Goal: Use online tool/utility: Use online tool/utility

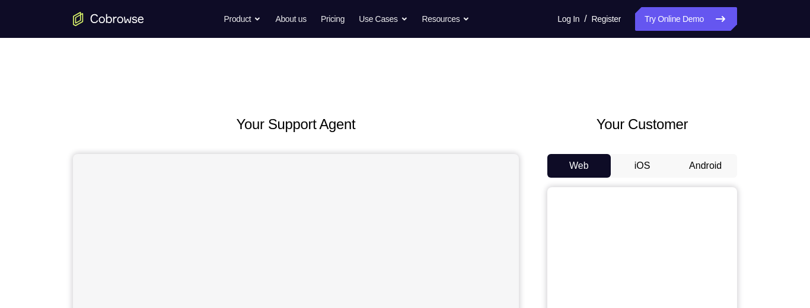
scroll to position [21, 0]
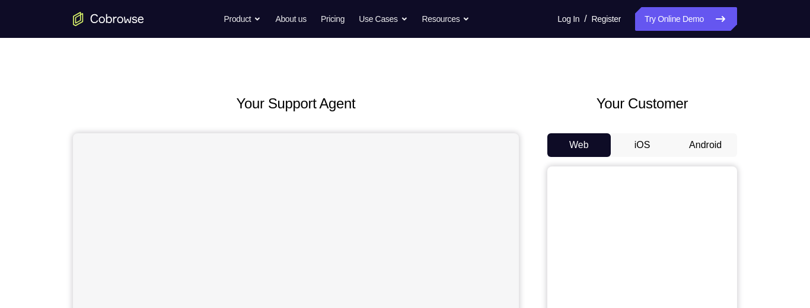
click at [717, 150] on button "Android" at bounding box center [704, 145] width 63 height 24
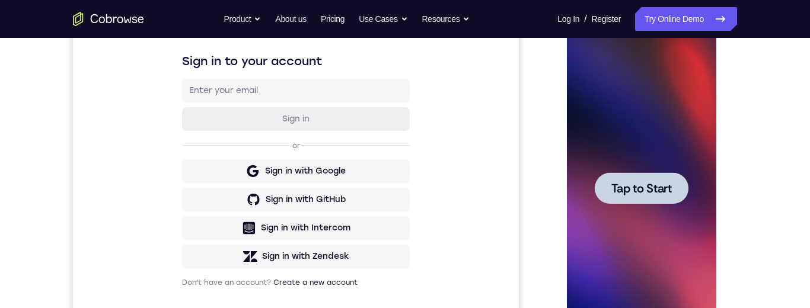
scroll to position [0, 0]
click at [624, 196] on div at bounding box center [641, 187] width 94 height 31
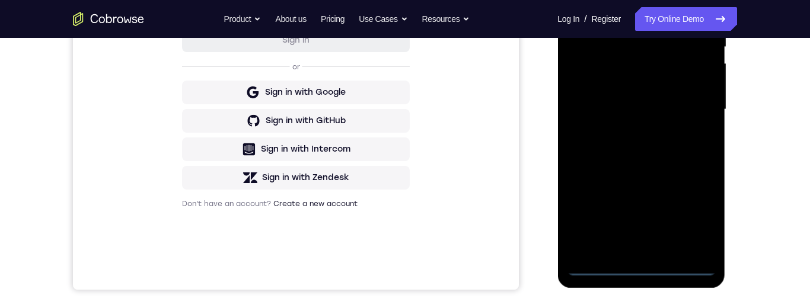
scroll to position [271, 0]
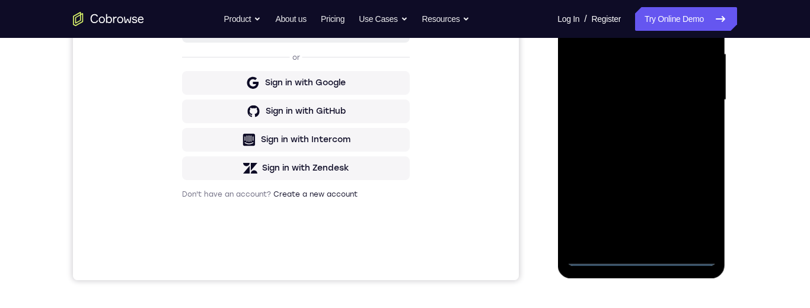
click at [651, 262] on div at bounding box center [640, 100] width 149 height 332
click at [703, 208] on div at bounding box center [640, 100] width 149 height 332
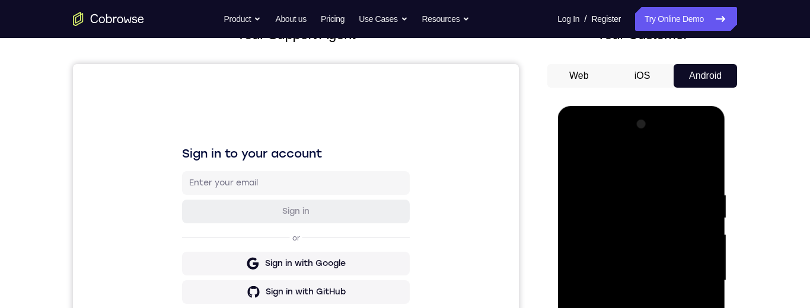
click at [641, 168] on div at bounding box center [640, 281] width 149 height 332
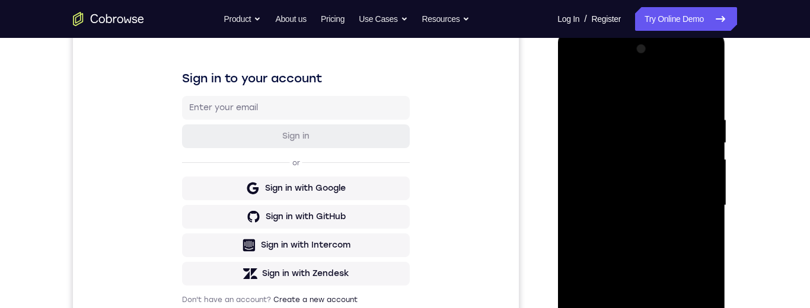
scroll to position [164, 0]
click at [697, 203] on div at bounding box center [640, 207] width 149 height 332
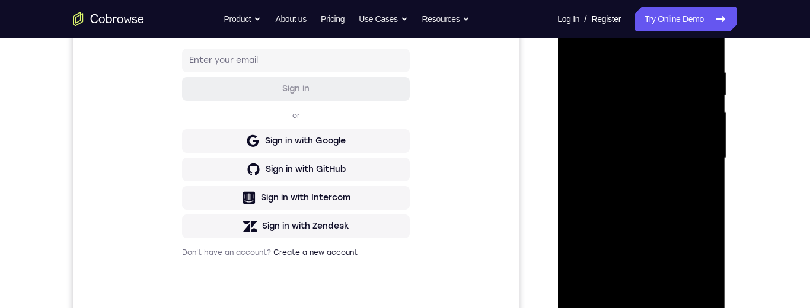
scroll to position [245, 0]
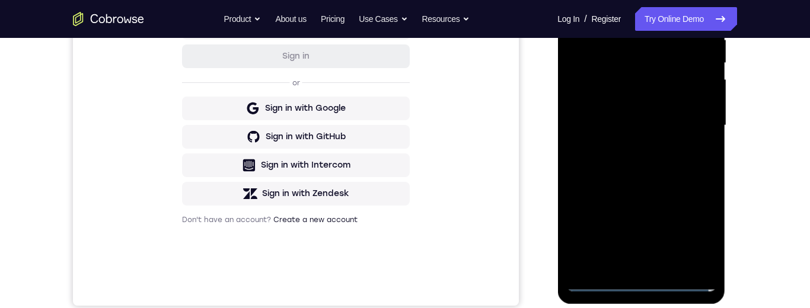
click at [631, 268] on div at bounding box center [640, 126] width 149 height 332
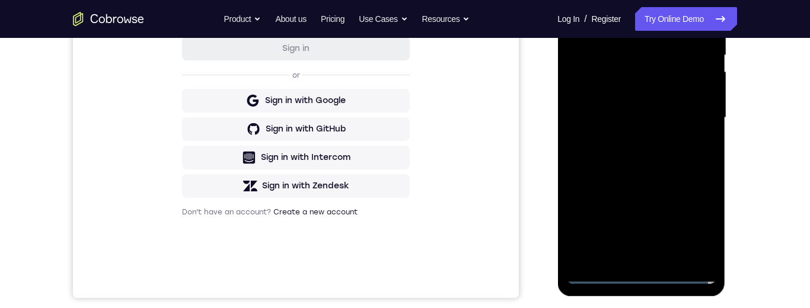
scroll to position [235, 0]
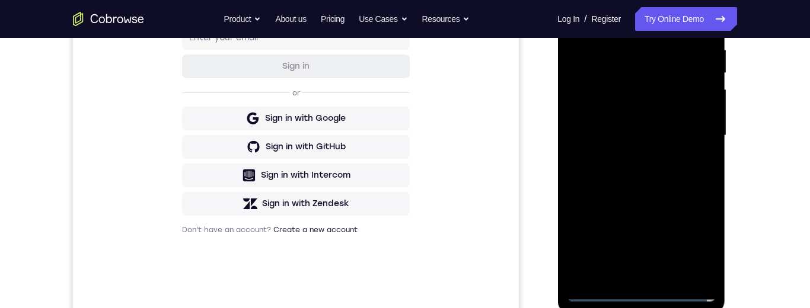
click at [692, 123] on div at bounding box center [640, 136] width 149 height 332
click at [664, 107] on div at bounding box center [640, 136] width 149 height 332
click at [686, 139] on div at bounding box center [640, 136] width 149 height 332
click at [692, 181] on div at bounding box center [640, 136] width 149 height 332
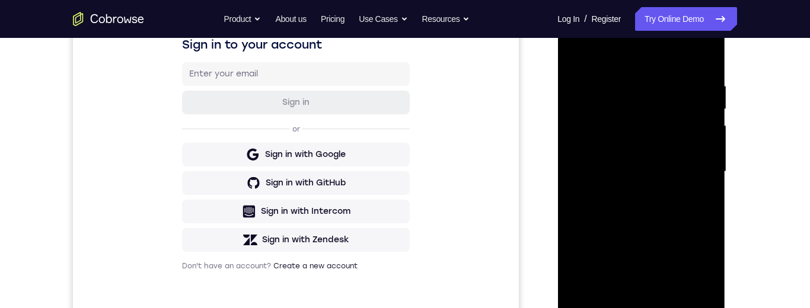
scroll to position [224, 0]
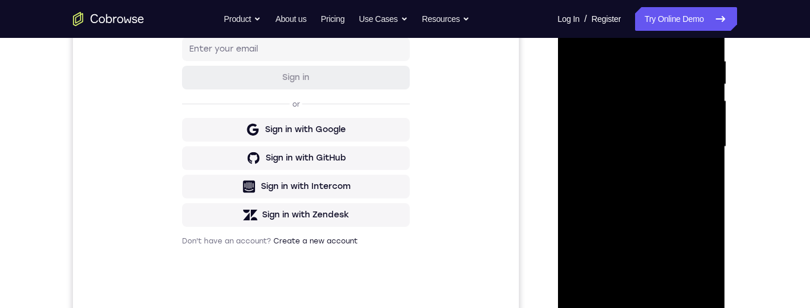
click at [686, 202] on div at bounding box center [640, 147] width 149 height 332
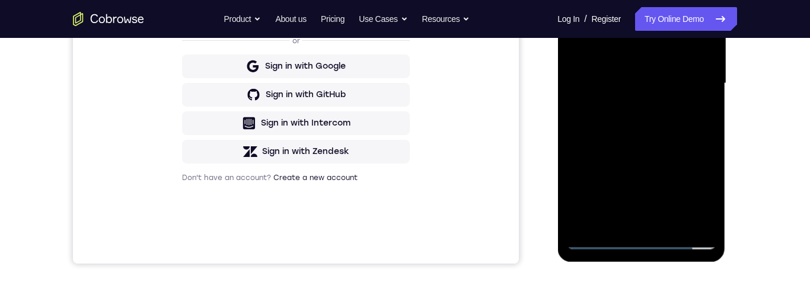
click at [711, 210] on div at bounding box center [640, 84] width 149 height 332
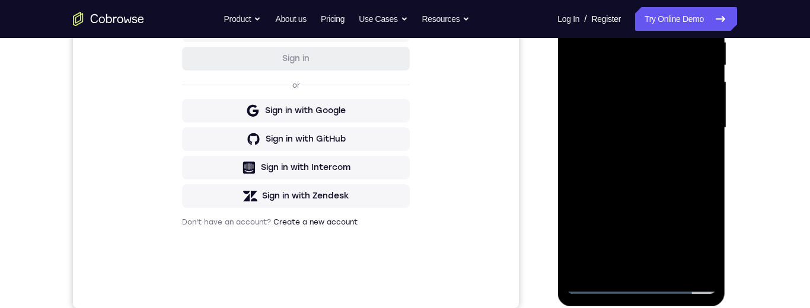
click at [714, 171] on div at bounding box center [640, 128] width 149 height 332
click at [714, 165] on div at bounding box center [640, 128] width 149 height 332
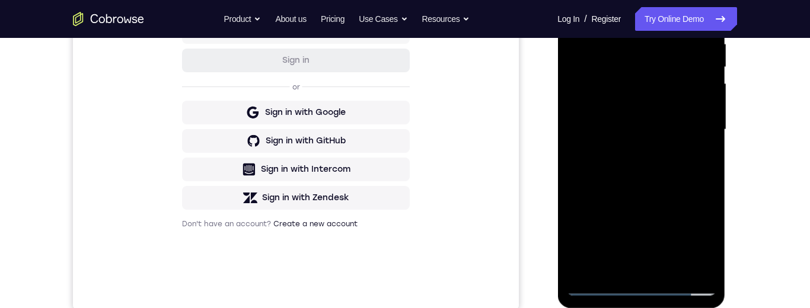
click at [713, 167] on div at bounding box center [640, 130] width 149 height 332
click at [714, 164] on div at bounding box center [640, 130] width 149 height 332
click at [713, 172] on div at bounding box center [640, 130] width 149 height 332
click at [711, 171] on div at bounding box center [640, 130] width 149 height 332
click at [712, 167] on div at bounding box center [640, 130] width 149 height 332
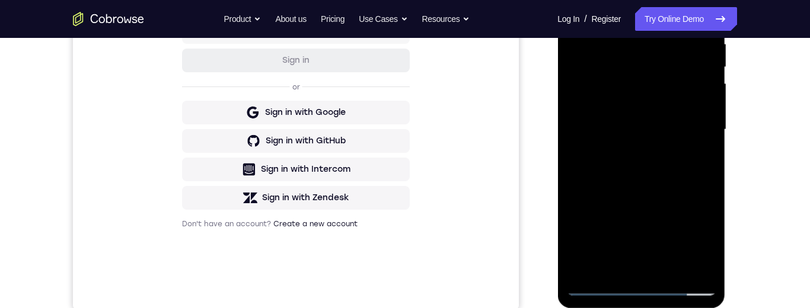
click at [714, 177] on div at bounding box center [640, 130] width 149 height 332
click at [710, 171] on div at bounding box center [640, 130] width 149 height 332
click at [711, 170] on div at bounding box center [640, 130] width 149 height 332
click at [710, 171] on div at bounding box center [640, 130] width 149 height 332
click at [714, 168] on div at bounding box center [640, 130] width 149 height 332
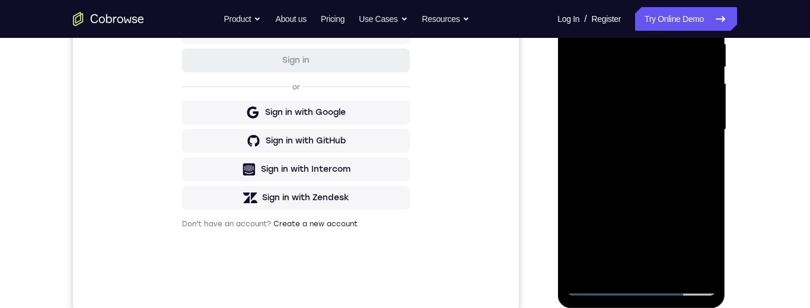
click at [714, 168] on div at bounding box center [640, 130] width 149 height 332
click at [714, 171] on div at bounding box center [640, 130] width 149 height 332
click at [715, 172] on div at bounding box center [641, 131] width 168 height 353
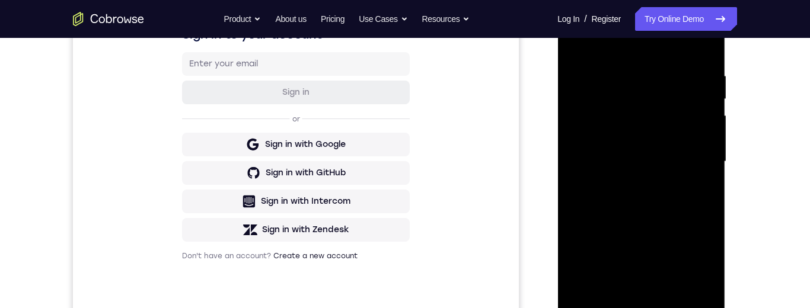
scroll to position [211, 0]
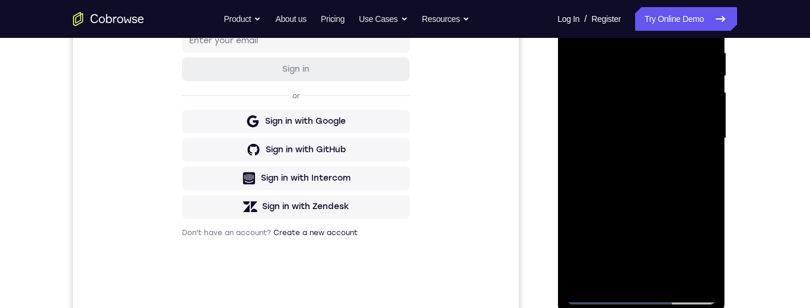
click at [705, 178] on div at bounding box center [640, 139] width 149 height 332
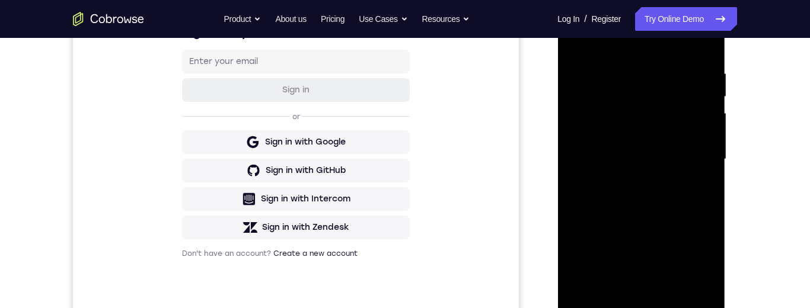
scroll to position [222, 0]
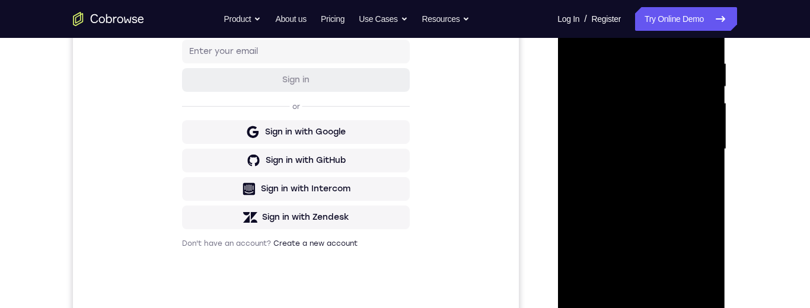
click at [673, 288] on div at bounding box center [640, 149] width 149 height 332
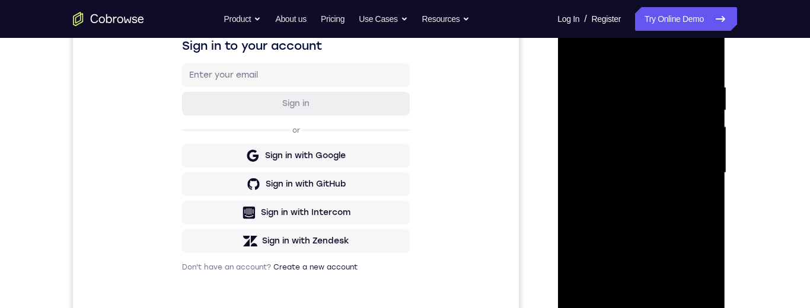
scroll to position [206, 0]
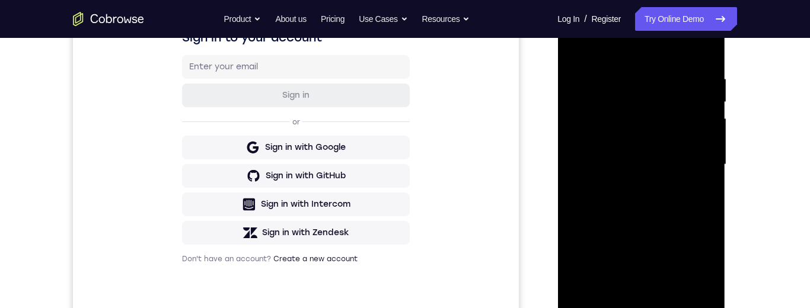
click at [680, 224] on div at bounding box center [640, 165] width 149 height 332
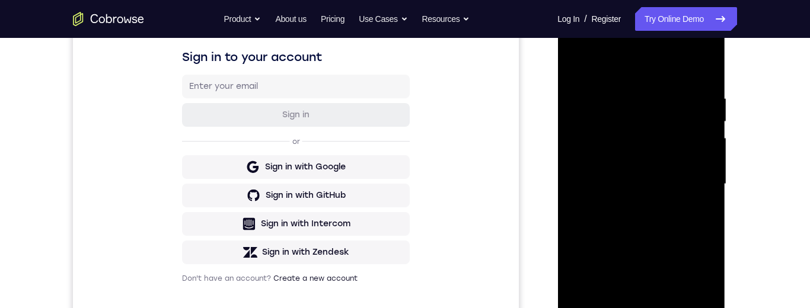
scroll to position [177, 0]
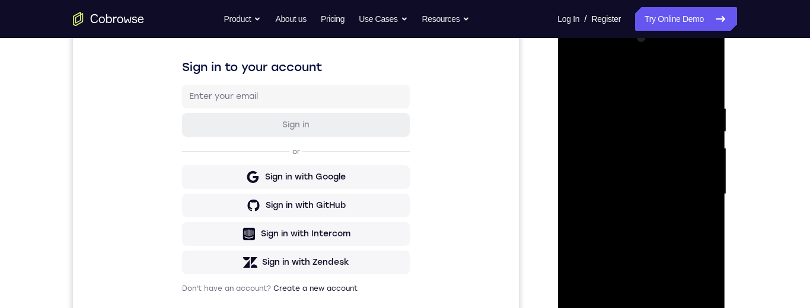
click at [686, 159] on div at bounding box center [640, 194] width 149 height 332
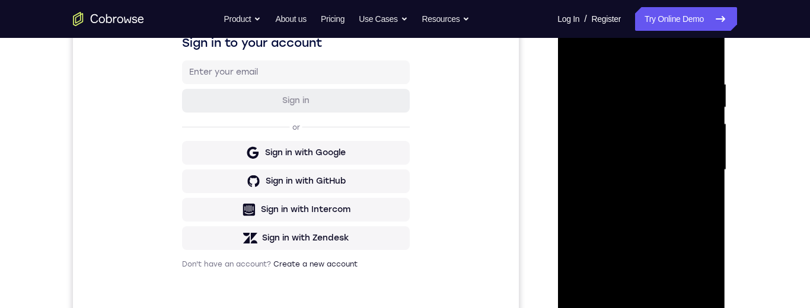
scroll to position [230, 0]
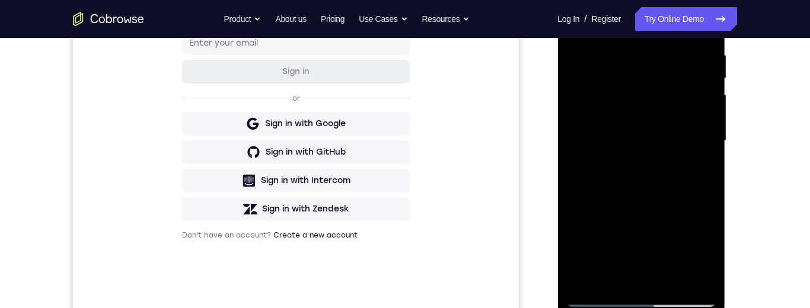
click at [638, 276] on div at bounding box center [640, 141] width 149 height 332
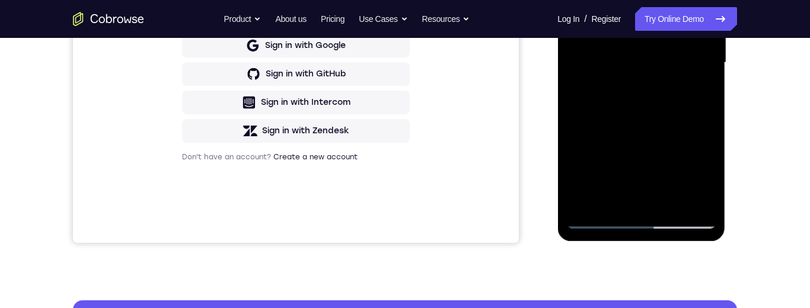
scroll to position [311, 0]
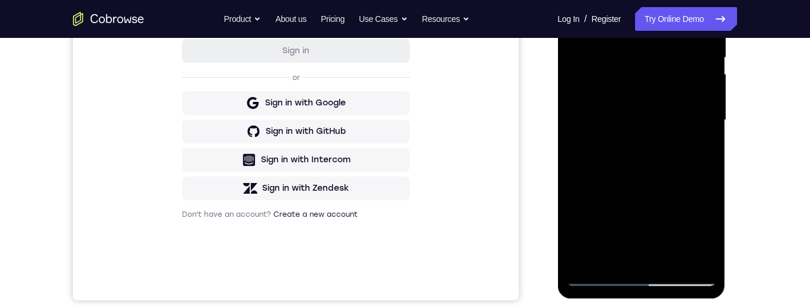
click at [695, 152] on div at bounding box center [640, 120] width 149 height 332
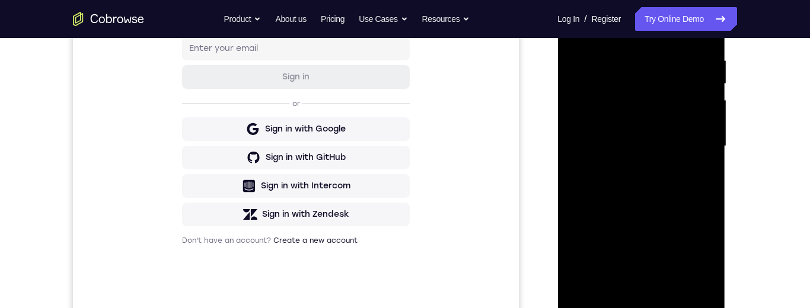
scroll to position [210, 0]
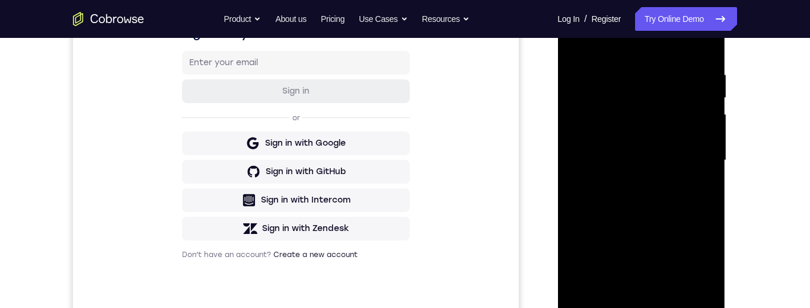
click at [578, 42] on div at bounding box center [640, 161] width 149 height 332
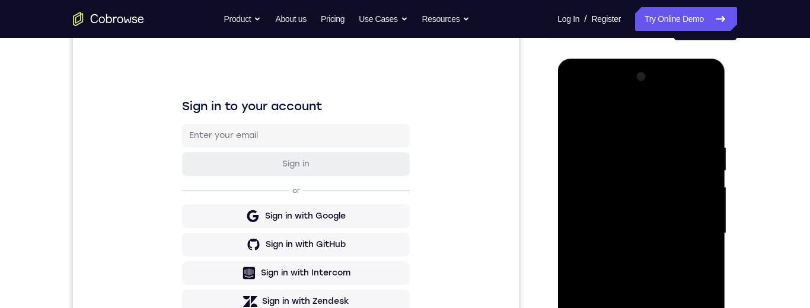
scroll to position [139, 0]
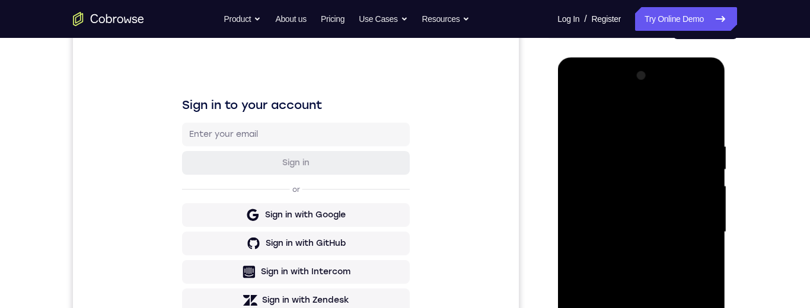
click at [576, 117] on div at bounding box center [640, 232] width 149 height 332
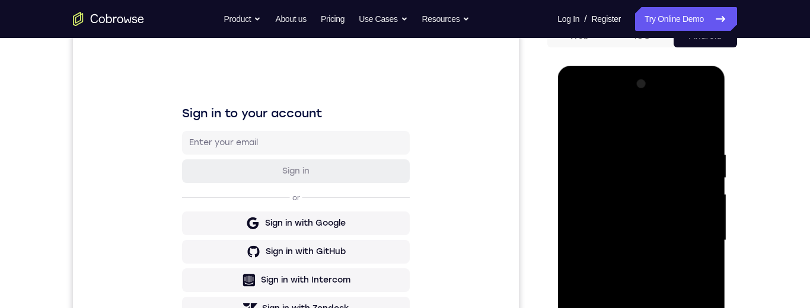
scroll to position [123, 0]
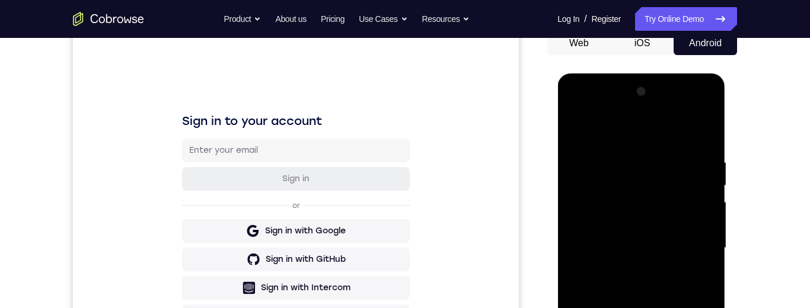
click at [613, 148] on div at bounding box center [640, 248] width 149 height 332
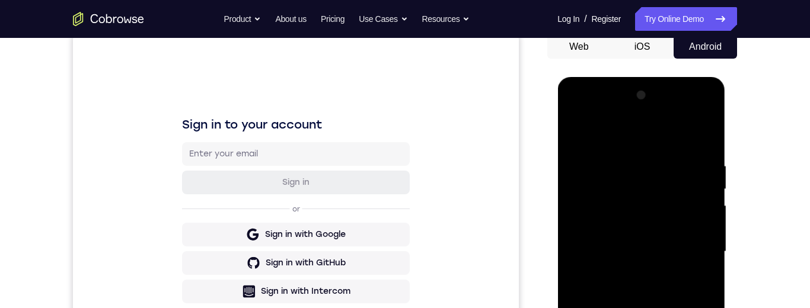
scroll to position [121, 0]
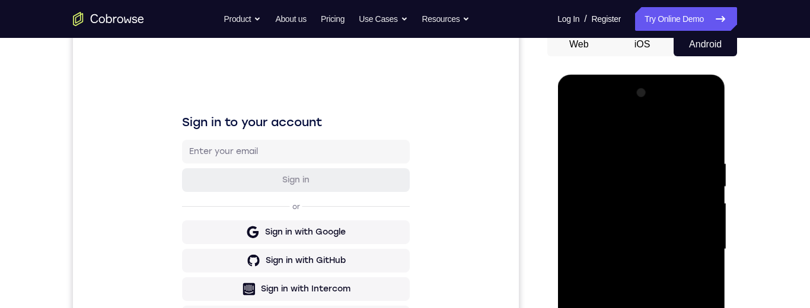
click at [705, 135] on div at bounding box center [640, 250] width 149 height 332
click at [663, 154] on div at bounding box center [640, 250] width 149 height 332
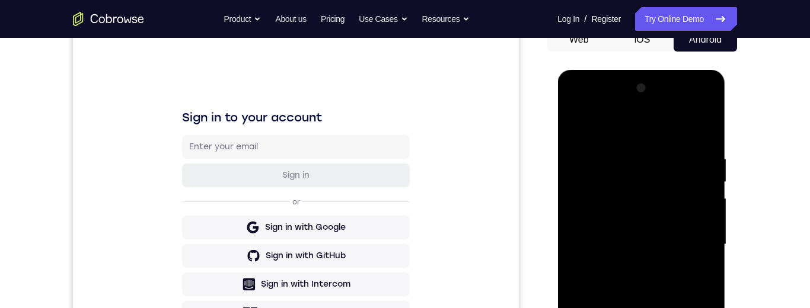
scroll to position [127, 0]
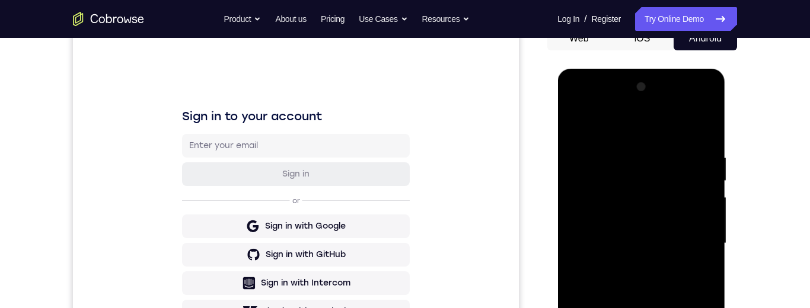
click at [697, 218] on div at bounding box center [640, 244] width 149 height 332
click at [708, 200] on div at bounding box center [640, 244] width 149 height 332
click at [708, 184] on div at bounding box center [640, 244] width 149 height 332
click at [703, 127] on div at bounding box center [640, 244] width 149 height 332
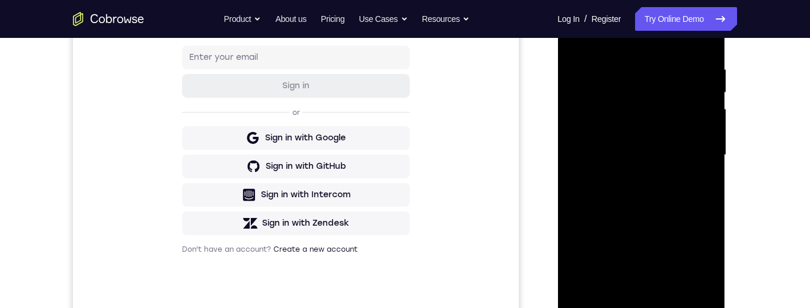
scroll to position [221, 0]
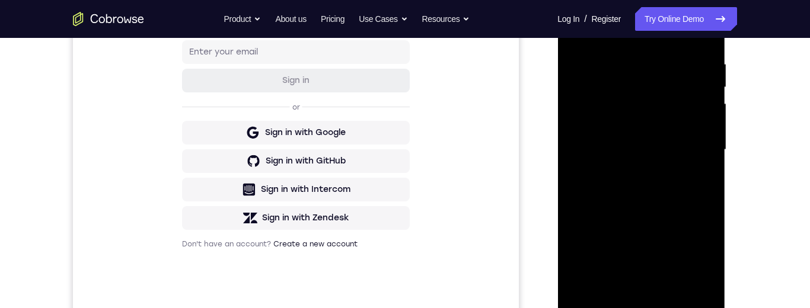
click at [712, 192] on div at bounding box center [640, 150] width 149 height 332
click at [668, 172] on div at bounding box center [640, 150] width 149 height 332
click at [667, 169] on div at bounding box center [640, 150] width 149 height 332
click at [705, 194] on div at bounding box center [640, 150] width 149 height 332
click at [703, 195] on div at bounding box center [640, 150] width 149 height 332
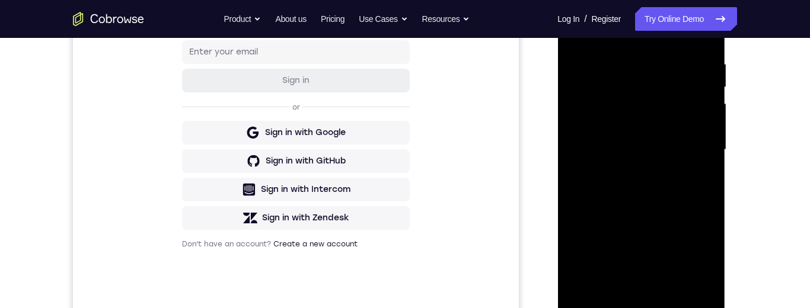
click at [708, 190] on div at bounding box center [640, 150] width 149 height 332
click at [708, 211] on div at bounding box center [640, 150] width 149 height 332
click at [708, 216] on div at bounding box center [640, 150] width 149 height 332
click at [712, 210] on div at bounding box center [640, 150] width 149 height 332
click at [715, 211] on div at bounding box center [641, 151] width 168 height 353
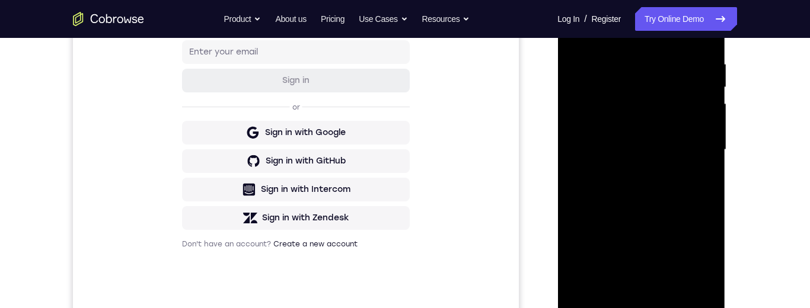
click at [708, 211] on div at bounding box center [640, 150] width 149 height 332
click at [708, 207] on div at bounding box center [640, 150] width 149 height 332
click at [709, 210] on div at bounding box center [640, 150] width 149 height 332
click at [715, 188] on div at bounding box center [641, 151] width 168 height 353
click at [702, 194] on div at bounding box center [640, 150] width 149 height 332
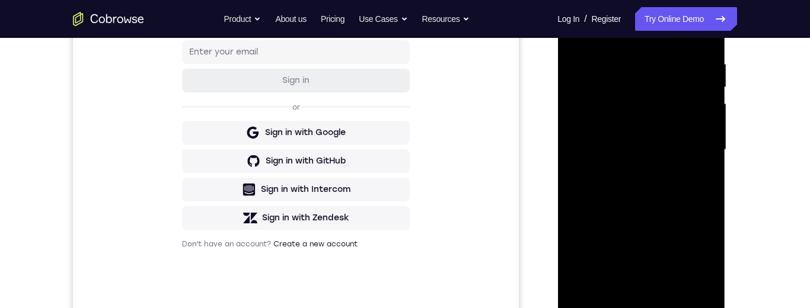
click at [711, 191] on div at bounding box center [640, 150] width 149 height 332
click at [708, 192] on div at bounding box center [640, 150] width 149 height 332
click at [705, 197] on div at bounding box center [640, 150] width 149 height 332
click at [708, 194] on div at bounding box center [640, 150] width 149 height 332
click at [709, 191] on div at bounding box center [640, 150] width 149 height 332
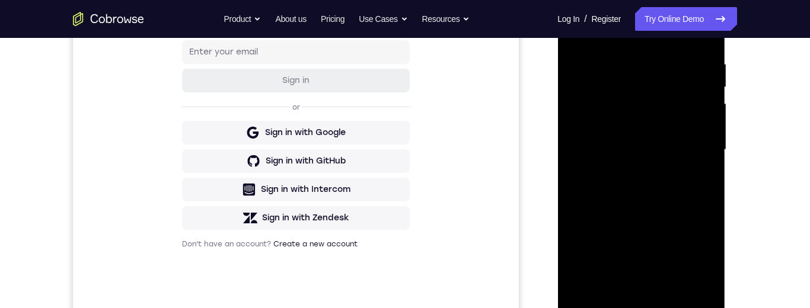
click at [670, 218] on div at bounding box center [640, 150] width 149 height 332
click at [714, 204] on div at bounding box center [640, 150] width 149 height 332
click at [707, 208] on div at bounding box center [640, 150] width 149 height 332
click at [708, 213] on div at bounding box center [640, 150] width 149 height 332
click at [711, 153] on div at bounding box center [640, 150] width 149 height 332
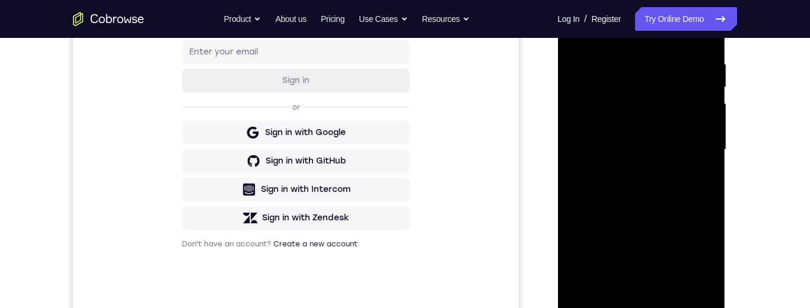
click at [708, 158] on div at bounding box center [640, 150] width 149 height 332
click at [698, 170] on div at bounding box center [640, 150] width 149 height 332
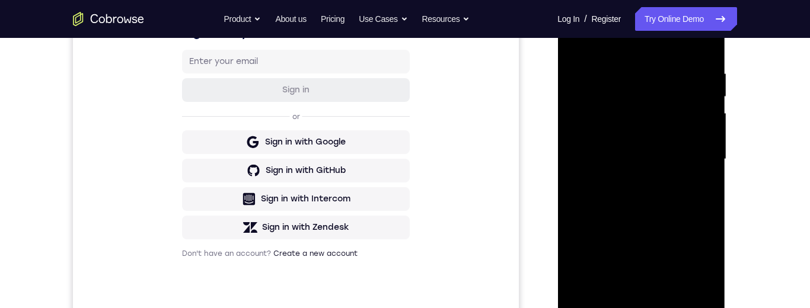
scroll to position [174, 0]
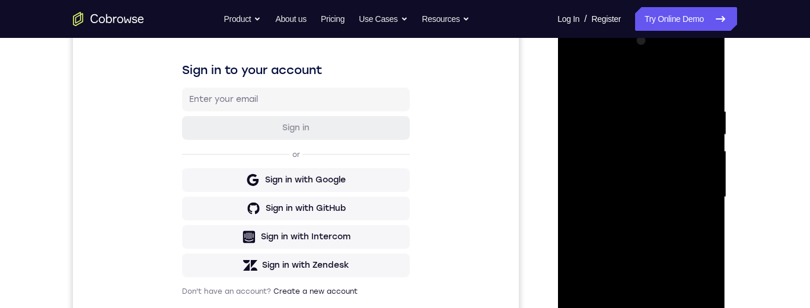
click at [699, 143] on div at bounding box center [640, 197] width 149 height 332
click at [705, 187] on div at bounding box center [640, 197] width 149 height 332
click at [708, 184] on div at bounding box center [640, 197] width 149 height 332
click at [709, 180] on div at bounding box center [640, 197] width 149 height 332
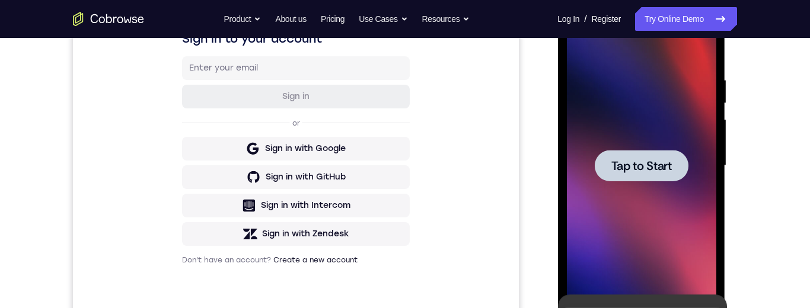
scroll to position [203, 0]
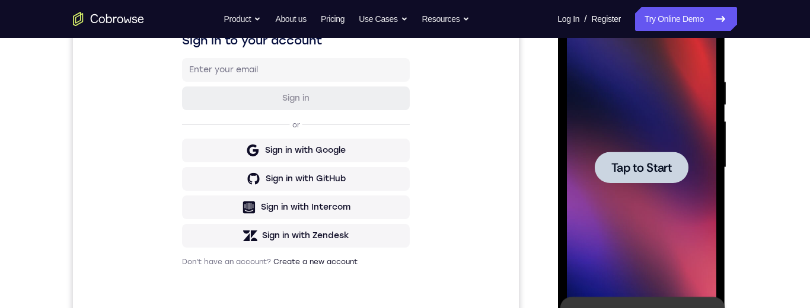
click at [671, 154] on div at bounding box center [641, 167] width 94 height 31
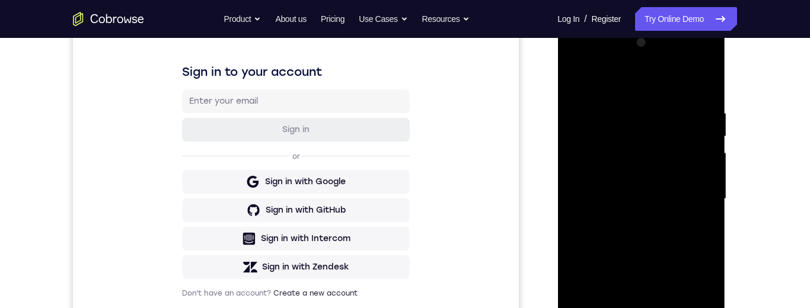
scroll to position [273, 0]
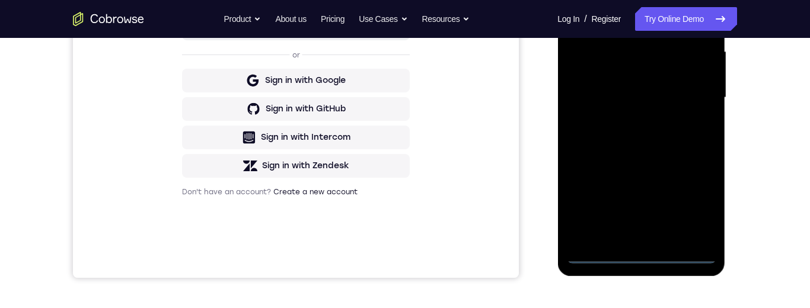
click at [640, 258] on div at bounding box center [640, 98] width 149 height 332
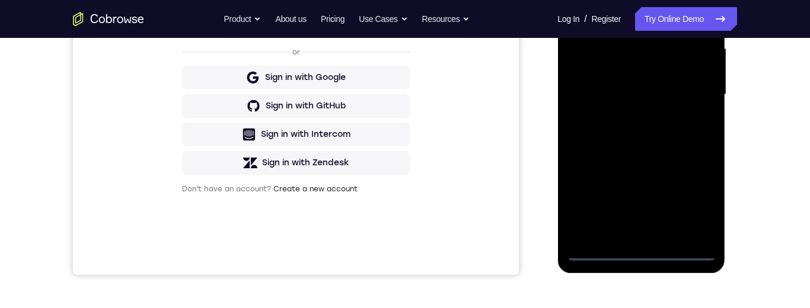
click at [699, 210] on div at bounding box center [640, 95] width 149 height 332
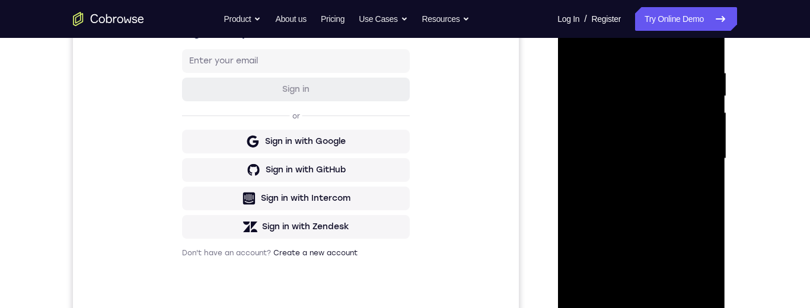
scroll to position [164, 0]
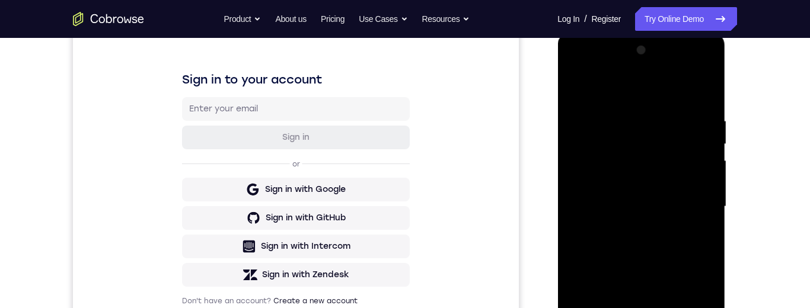
click at [635, 91] on div at bounding box center [640, 207] width 149 height 332
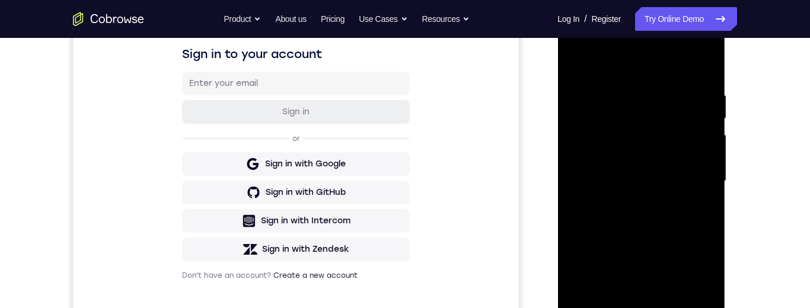
click at [692, 176] on div at bounding box center [640, 181] width 149 height 332
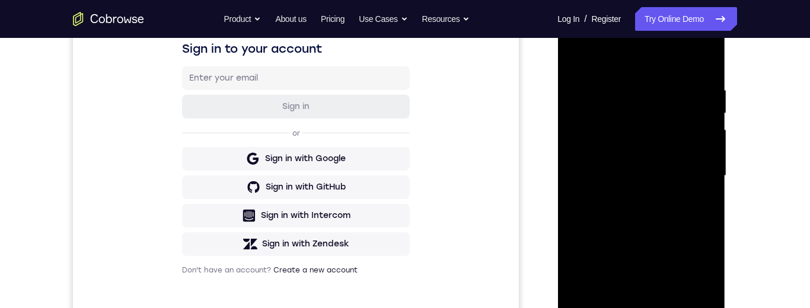
click at [630, 200] on div at bounding box center [640, 176] width 149 height 332
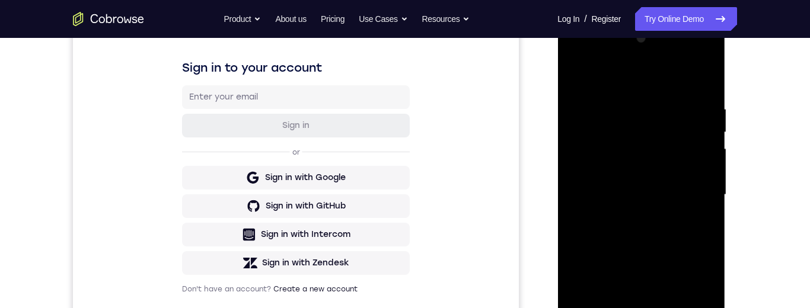
click at [692, 179] on div at bounding box center [640, 195] width 149 height 332
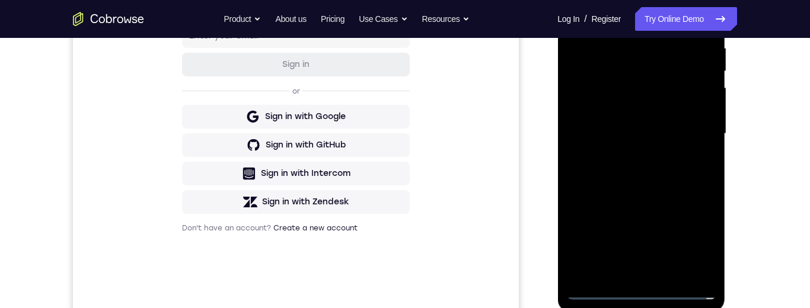
scroll to position [216, 0]
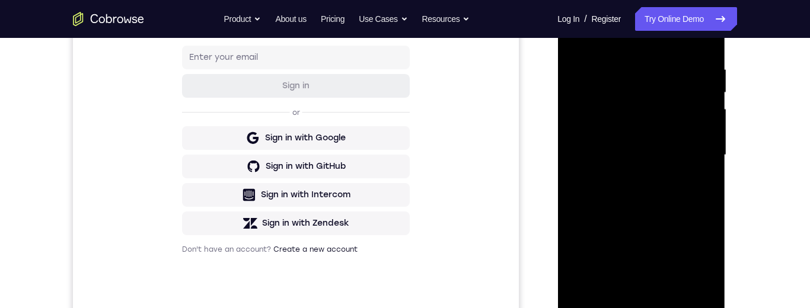
click at [694, 16] on div at bounding box center [640, 155] width 149 height 332
click at [598, 17] on div at bounding box center [640, 155] width 149 height 332
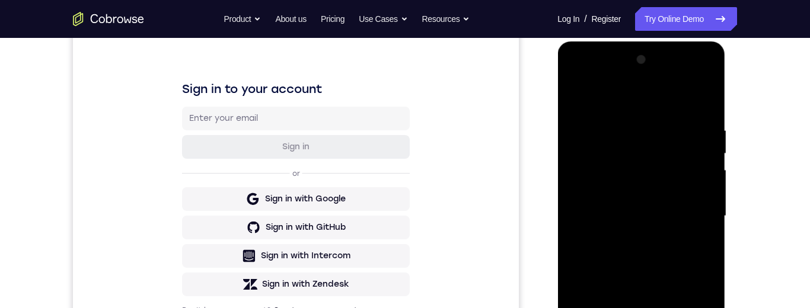
click at [644, 144] on div at bounding box center [640, 216] width 149 height 332
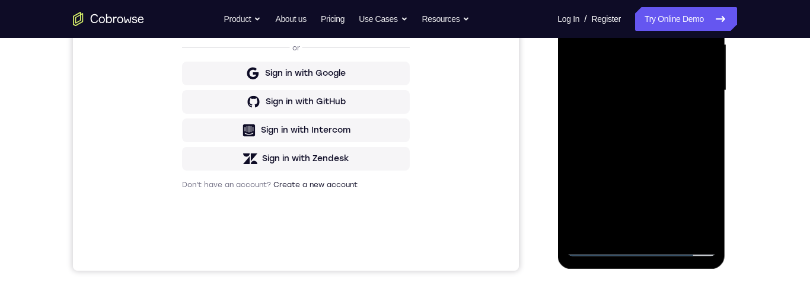
scroll to position [319, 0]
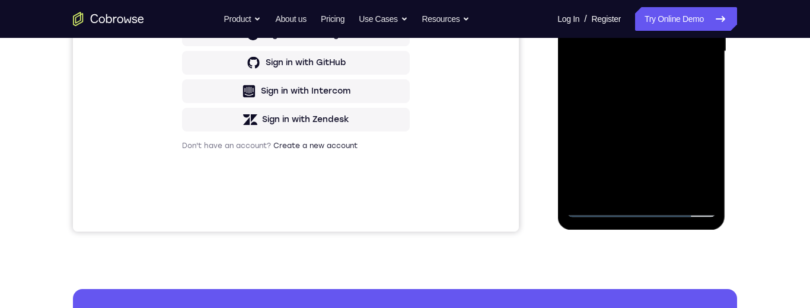
click at [591, 187] on div at bounding box center [640, 52] width 149 height 332
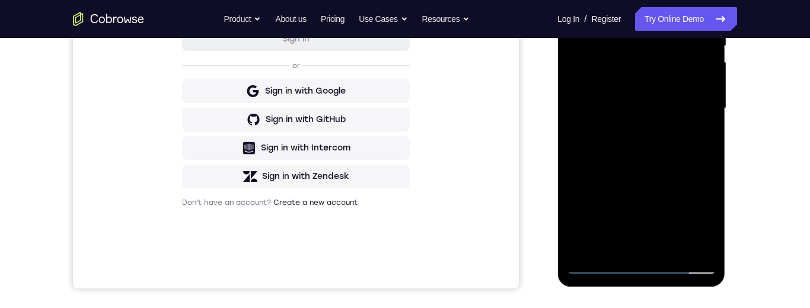
scroll to position [269, 0]
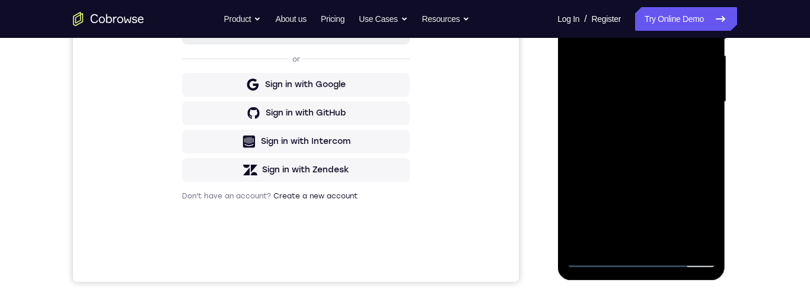
click at [677, 123] on div at bounding box center [640, 102] width 149 height 332
click at [602, 186] on div at bounding box center [640, 102] width 149 height 332
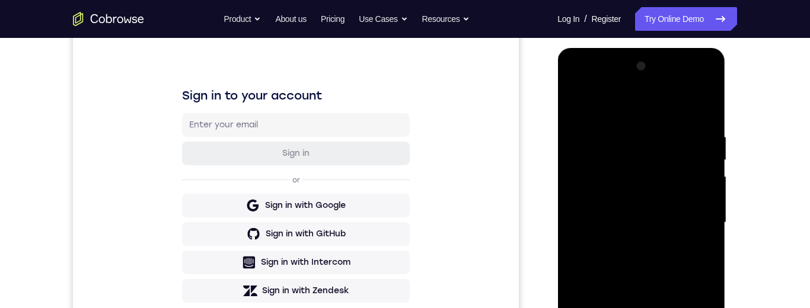
scroll to position [120, 0]
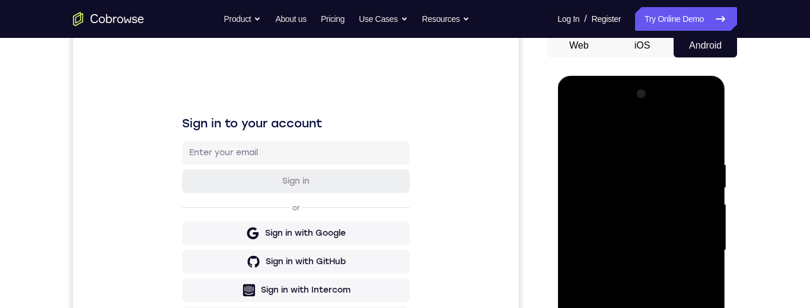
click at [715, 157] on div at bounding box center [641, 252] width 168 height 353
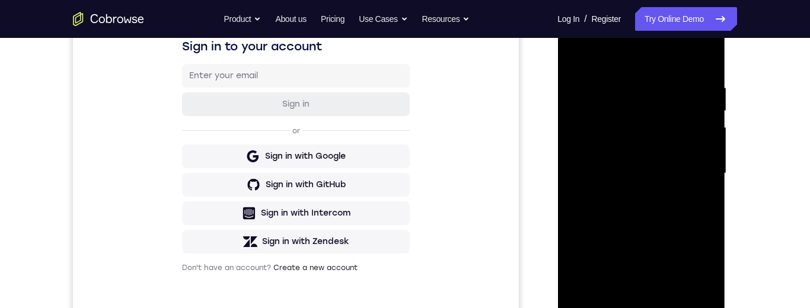
scroll to position [212, 0]
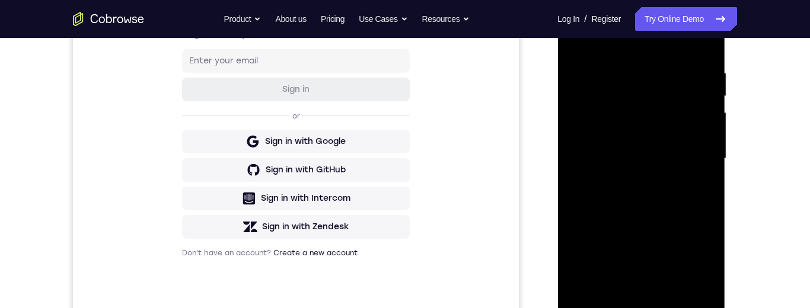
click at [590, 64] on div at bounding box center [640, 159] width 149 height 332
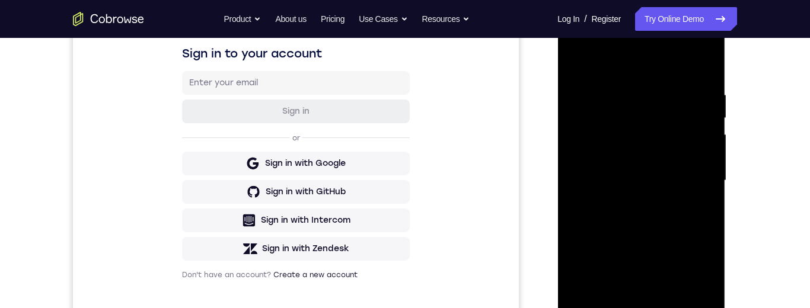
scroll to position [235, 0]
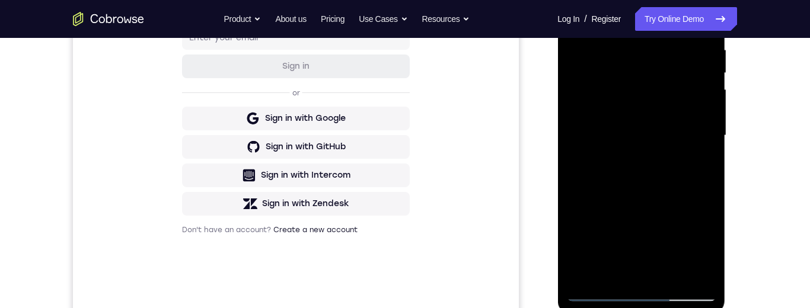
click at [675, 219] on div at bounding box center [640, 136] width 149 height 332
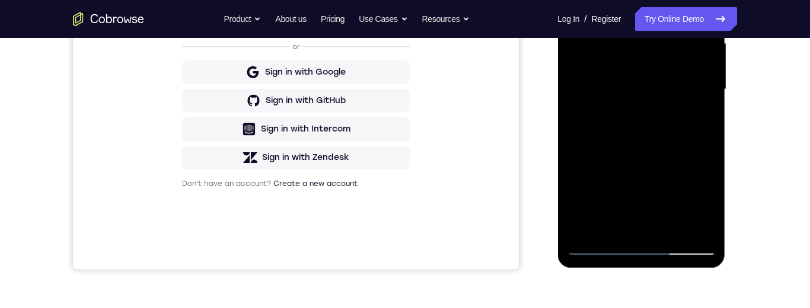
scroll to position [277, 0]
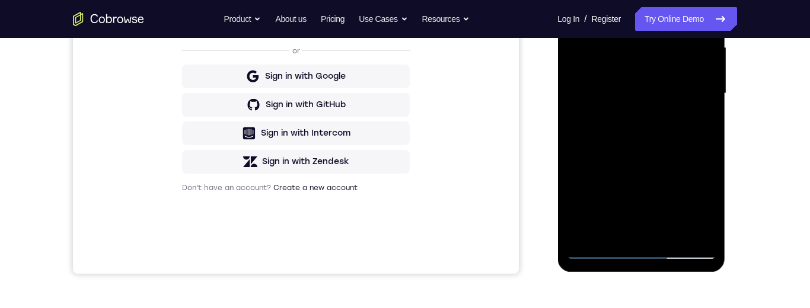
click at [611, 152] on div at bounding box center [640, 94] width 149 height 332
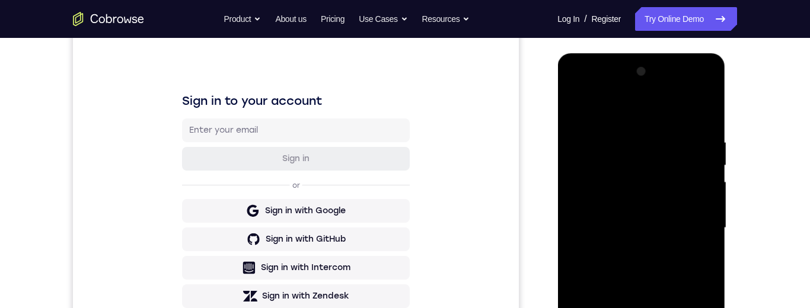
scroll to position [121, 0]
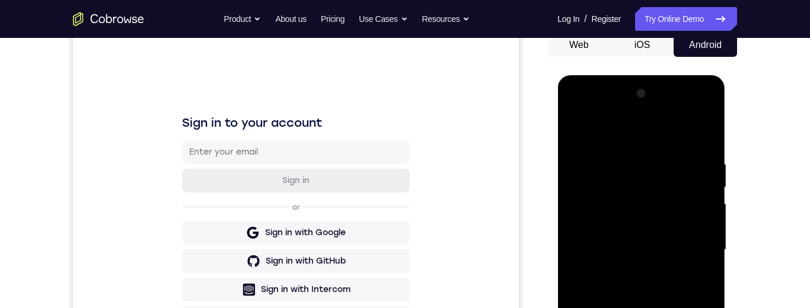
click at [714, 158] on div at bounding box center [640, 250] width 149 height 332
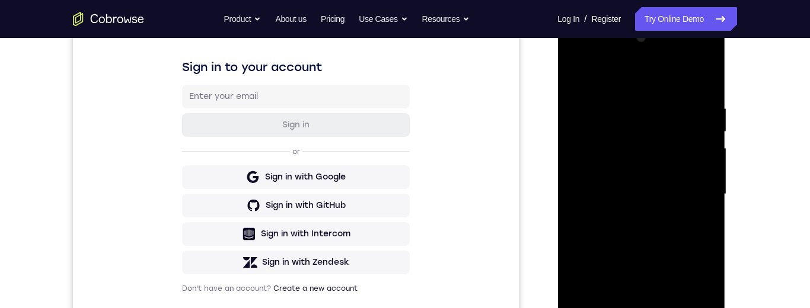
click at [596, 255] on div at bounding box center [640, 194] width 149 height 332
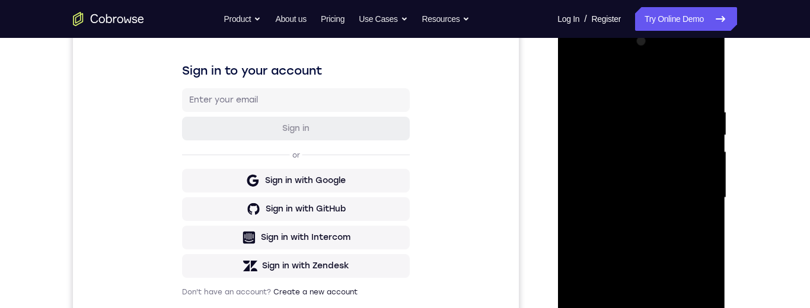
scroll to position [141, 0]
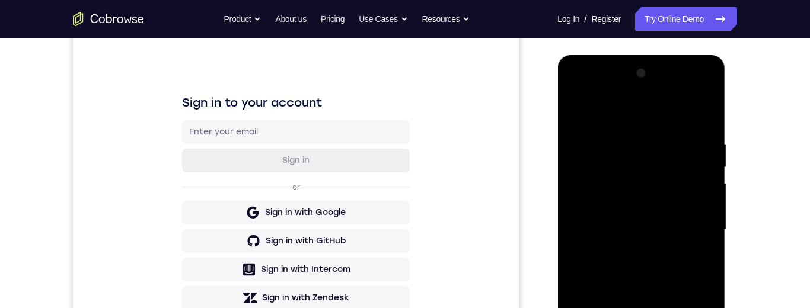
click at [714, 140] on div at bounding box center [640, 230] width 149 height 332
click at [586, 140] on div at bounding box center [640, 230] width 149 height 332
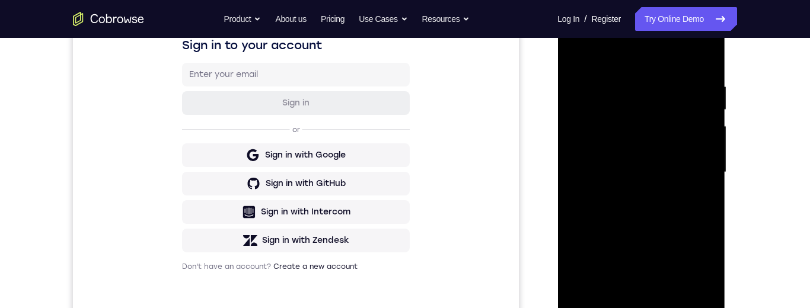
scroll to position [0, 0]
